Goal: Find specific page/section: Find specific page/section

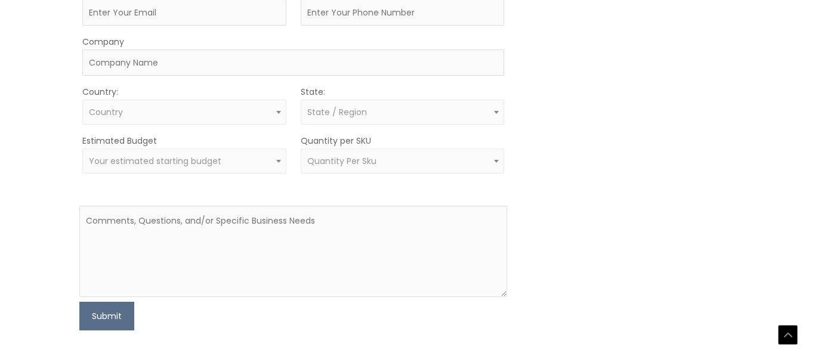
scroll to position [365, 0]
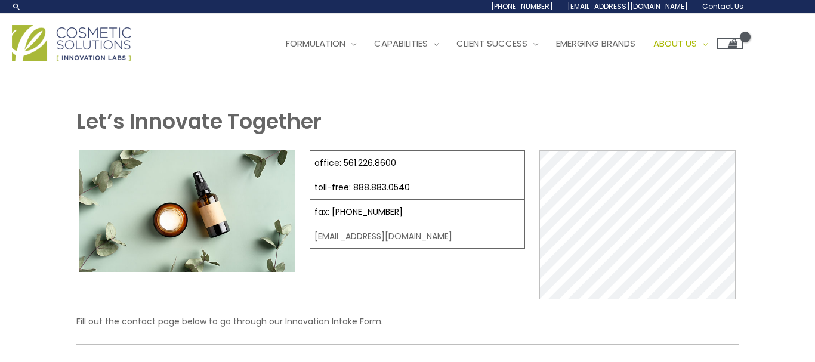
click at [0, 0] on span "Contact Us" at bounding box center [0, 0] width 0 height 0
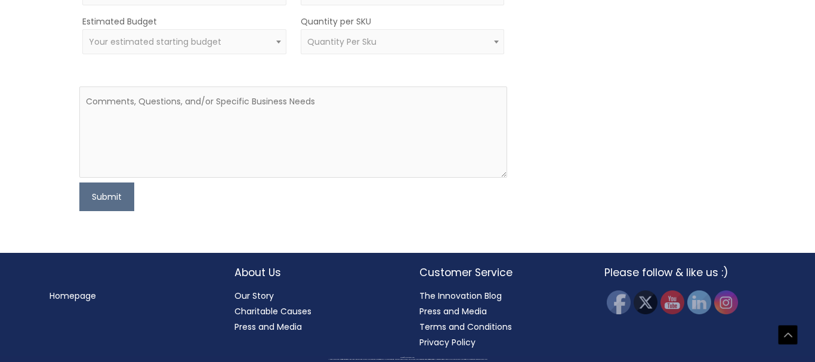
scroll to position [948, 0]
click at [617, 301] on img at bounding box center [619, 302] width 26 height 26
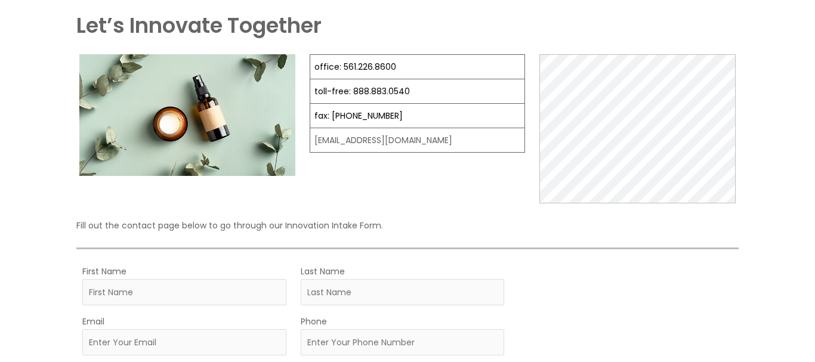
scroll to position [0, 0]
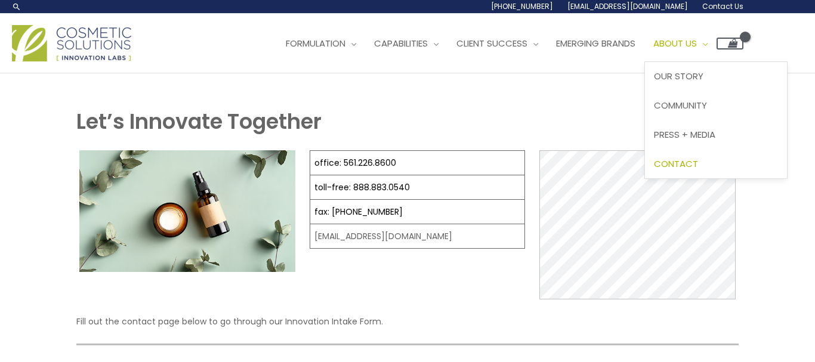
click at [654, 50] on span "About Us" at bounding box center [676, 43] width 44 height 13
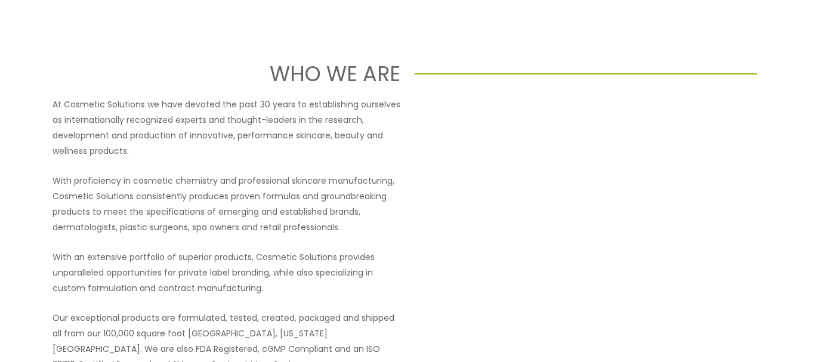
scroll to position [61, 0]
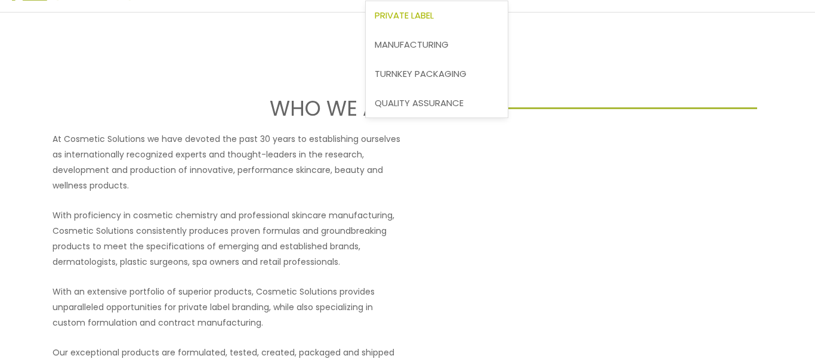
click at [375, 21] on span "Private Label" at bounding box center [404, 15] width 59 height 13
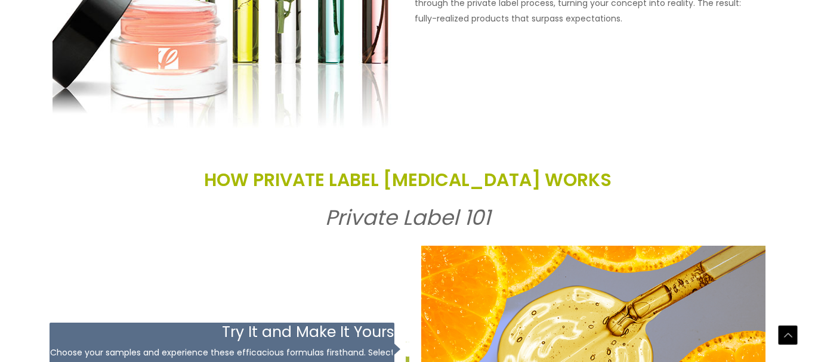
scroll to position [1218, 0]
